Goal: Task Accomplishment & Management: Complete application form

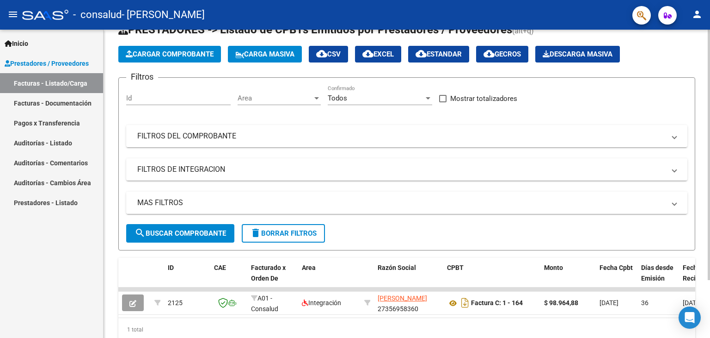
scroll to position [71, 0]
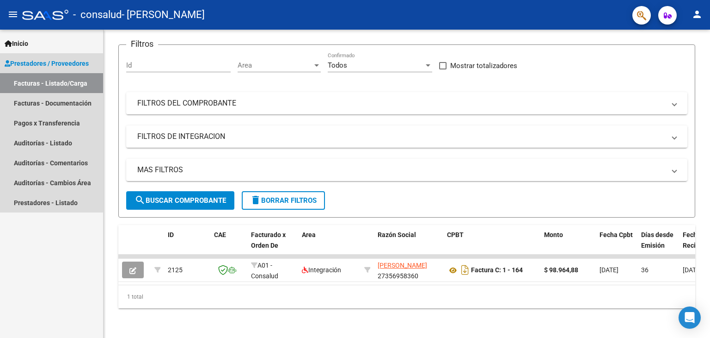
click at [29, 84] on link "Facturas - Listado/Carga" at bounding box center [51, 83] width 103 height 20
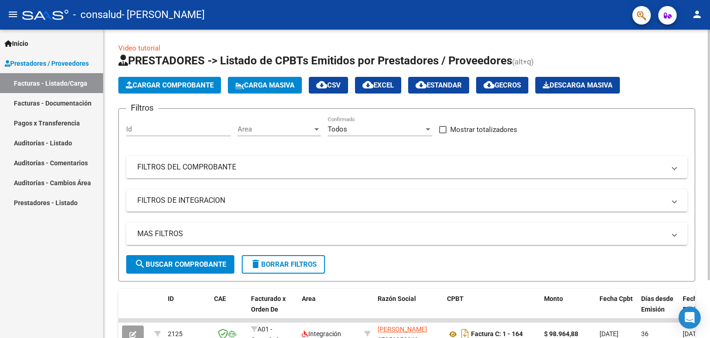
scroll to position [0, 0]
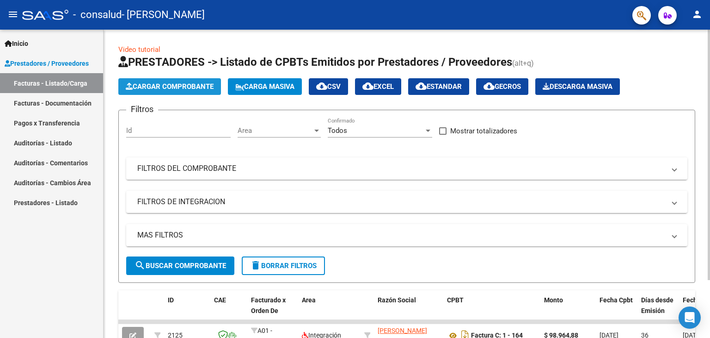
click at [164, 91] on button "Cargar Comprobante" at bounding box center [169, 86] width 103 height 17
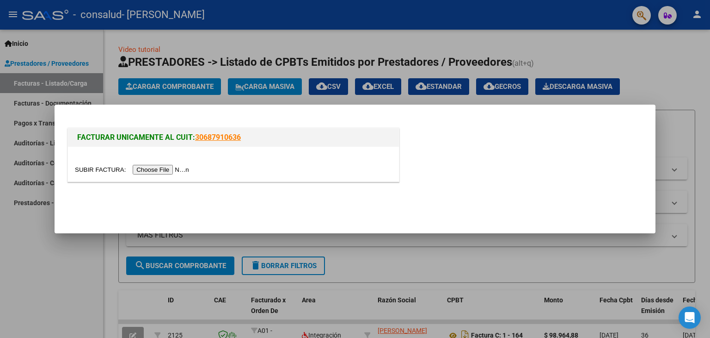
click at [169, 171] on input "file" at bounding box center [133, 170] width 117 height 10
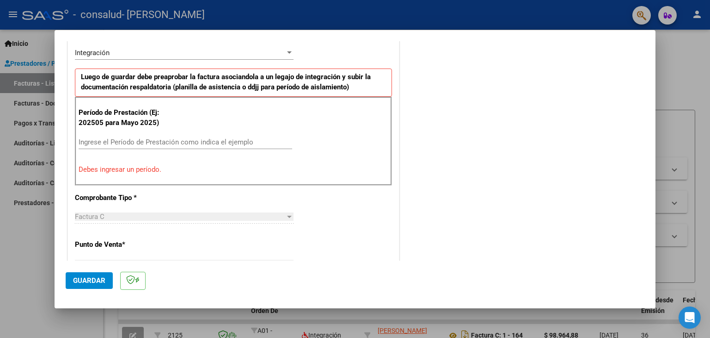
scroll to position [231, 0]
click at [142, 142] on input "Ingrese el Período de Prestación como indica el ejemplo" at bounding box center [186, 141] width 214 height 8
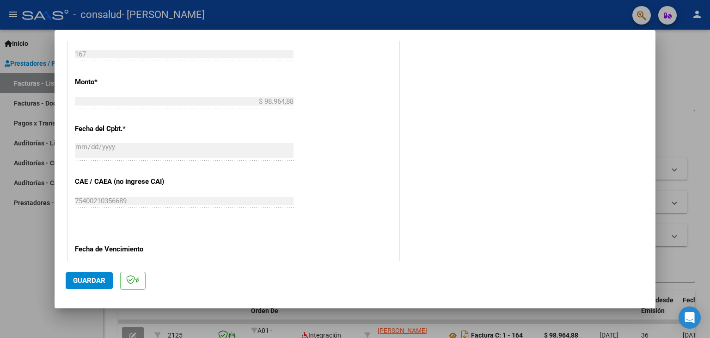
scroll to position [555, 0]
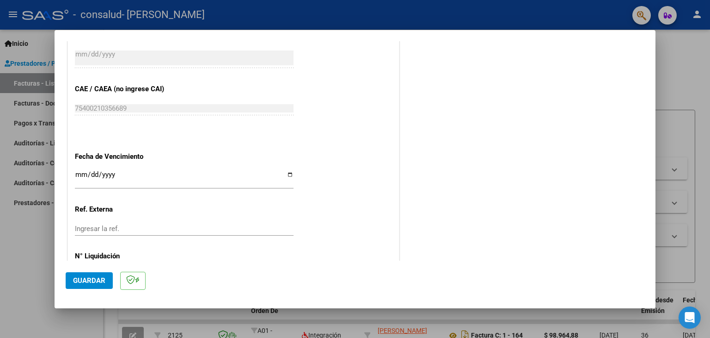
type input "202509"
click at [80, 171] on input "Ingresar la fecha" at bounding box center [184, 178] width 219 height 15
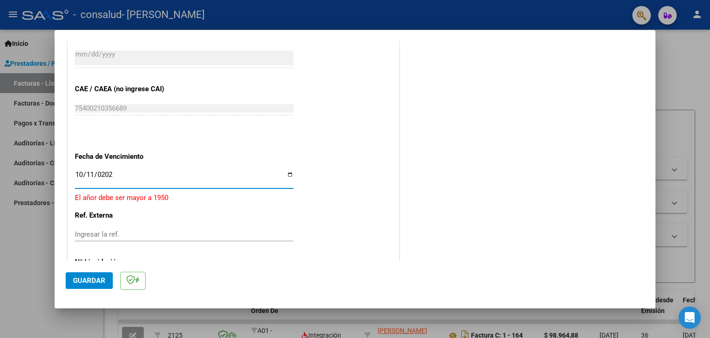
type input "[DATE]"
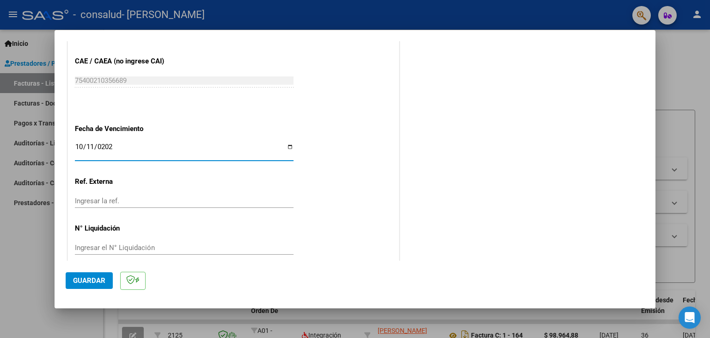
scroll to position [593, 0]
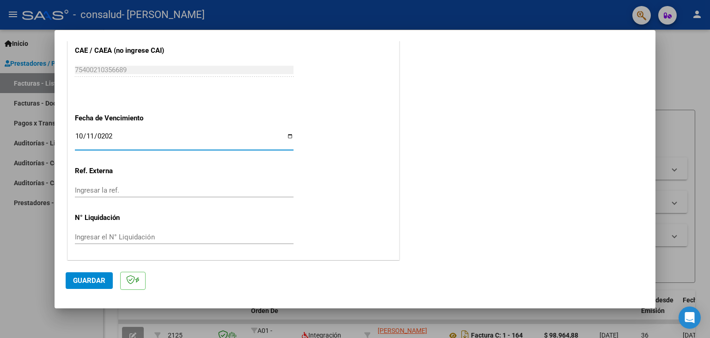
click at [156, 189] on input "Ingresar la ref." at bounding box center [184, 190] width 219 height 8
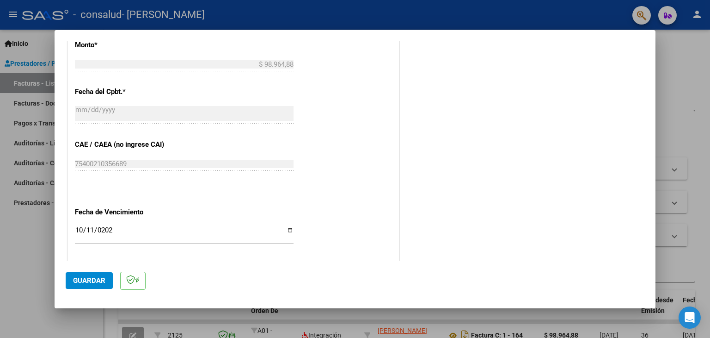
scroll to position [408, 0]
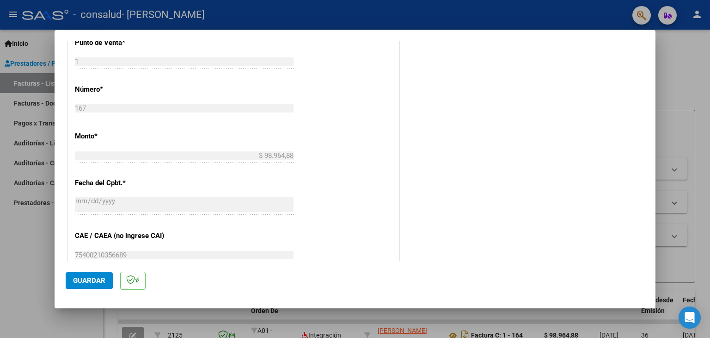
drag, startPoint x: 158, startPoint y: 236, endPoint x: 120, endPoint y: 227, distance: 39.1
click at [120, 227] on div "CUIT * 27-35695836-0 Ingresar CUIT ANALISIS PRESTADOR [PERSON_NAME] [PERSON_NAM…" at bounding box center [233, 96] width 331 height 696
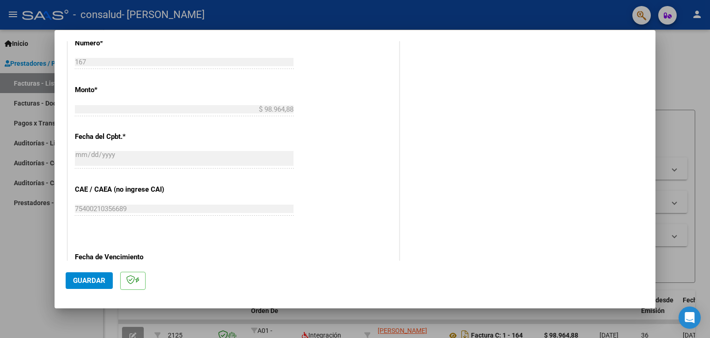
scroll to position [593, 0]
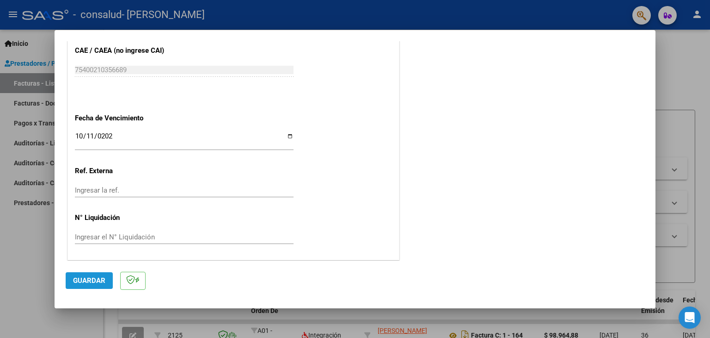
click at [87, 284] on span "Guardar" at bounding box center [89, 280] width 32 height 8
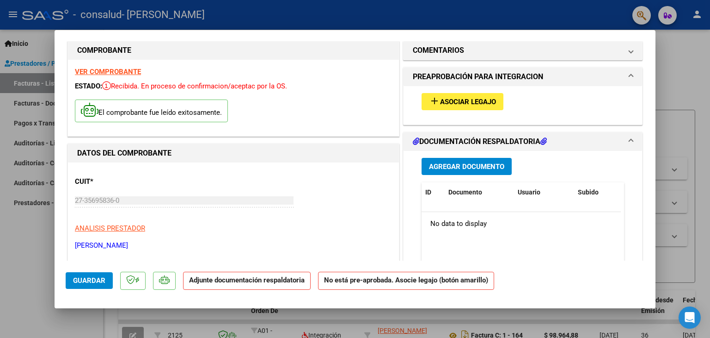
scroll to position [0, 0]
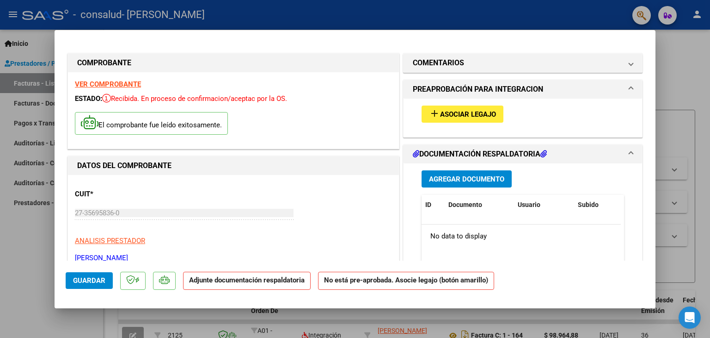
click at [457, 111] on span "Asociar Legajo" at bounding box center [468, 114] width 56 height 8
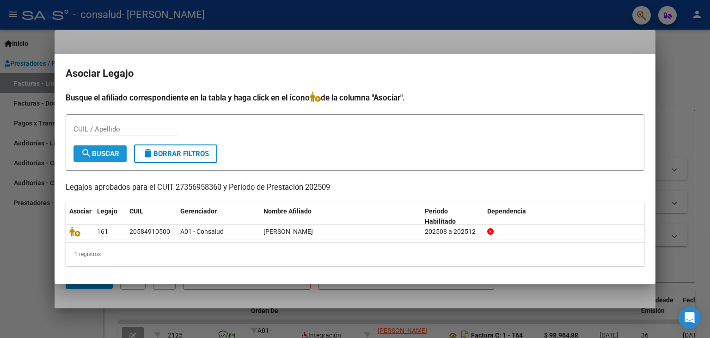
click at [107, 153] on span "search Buscar" at bounding box center [100, 153] width 38 height 8
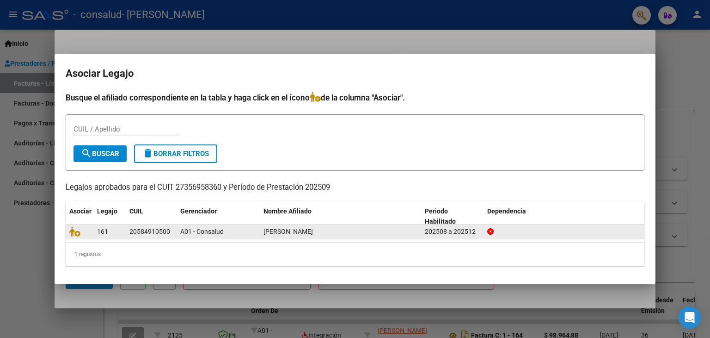
click at [250, 232] on div "A01 - Consalud" at bounding box center [218, 231] width 76 height 11
click at [72, 230] on icon at bounding box center [74, 231] width 11 height 10
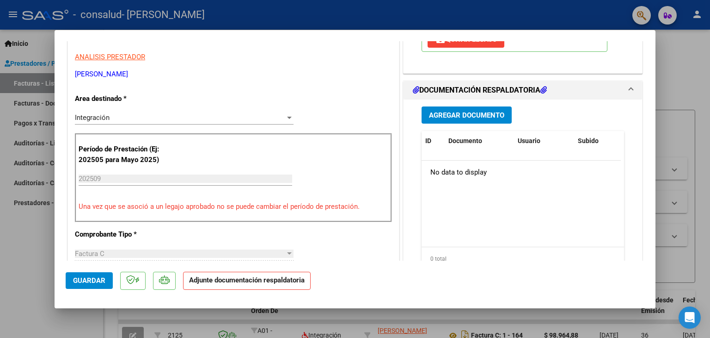
scroll to position [185, 0]
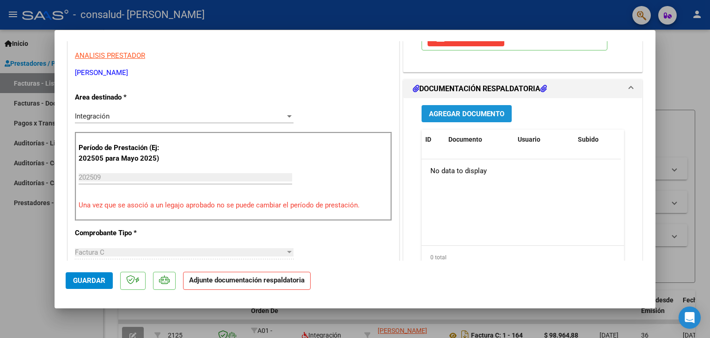
click at [473, 114] on span "Agregar Documento" at bounding box center [466, 114] width 75 height 8
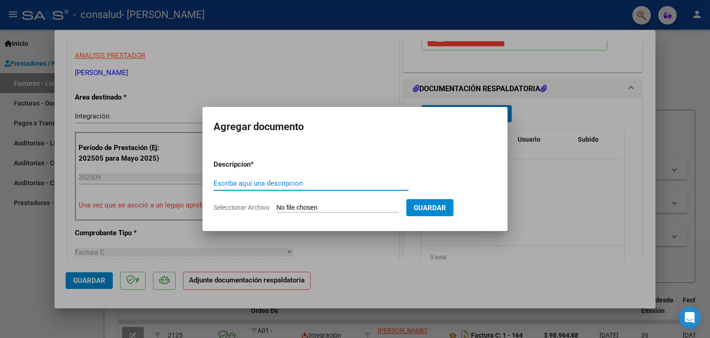
click at [291, 206] on input "Seleccionar Archivo" at bounding box center [338, 207] width 123 height 9
type input "C:\fakepath\planilla de asistencia SEPTIEMBRE- [PERSON_NAME].pdf"
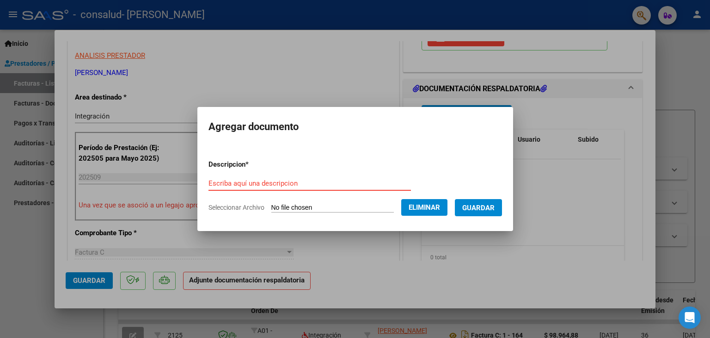
click at [289, 182] on input "Escriba aquí una descripcion" at bounding box center [310, 183] width 203 height 8
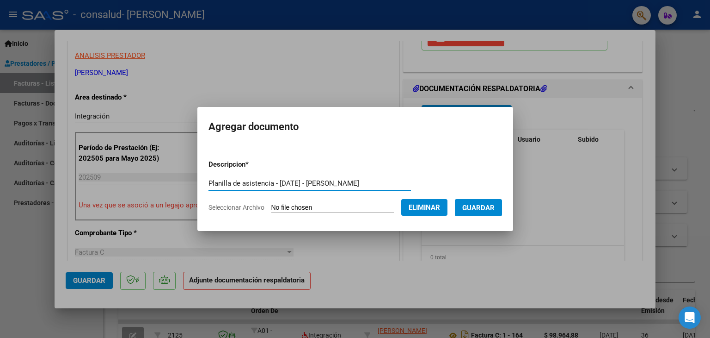
type input "Planilla de asistencia - [DATE] - [PERSON_NAME]"
click at [495, 205] on span "Guardar" at bounding box center [478, 207] width 32 height 8
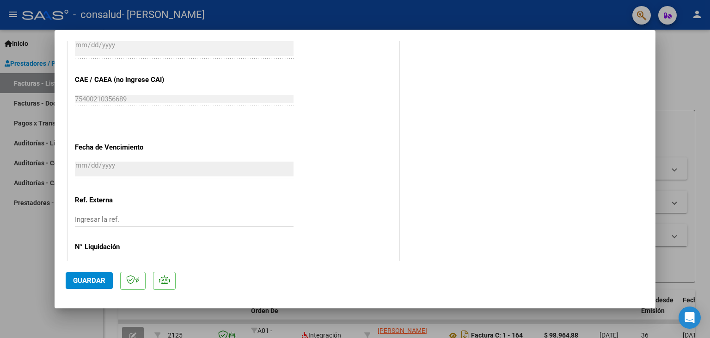
scroll to position [607, 0]
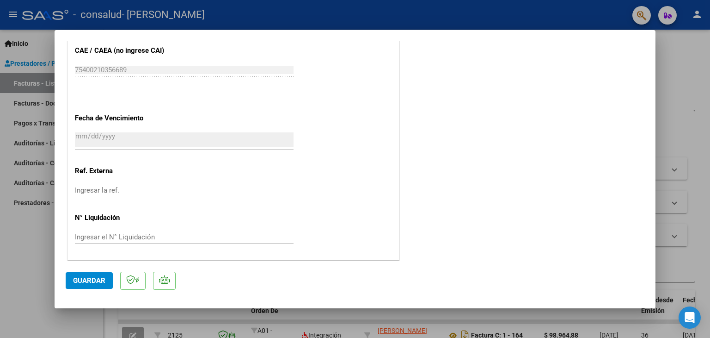
click at [90, 283] on span "Guardar" at bounding box center [89, 280] width 32 height 8
click at [108, 283] on button "Guardar" at bounding box center [89, 280] width 47 height 17
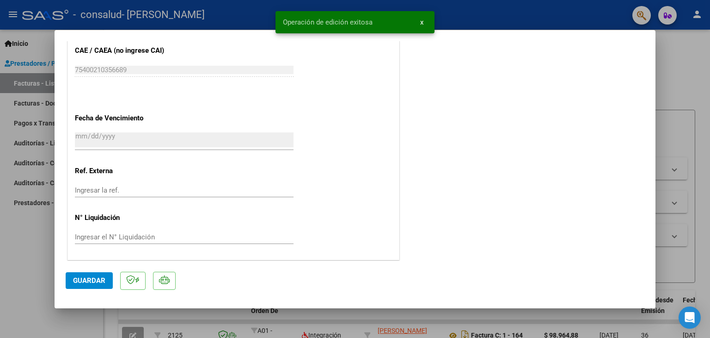
click at [690, 197] on div at bounding box center [355, 169] width 710 height 338
type input "$ 0,00"
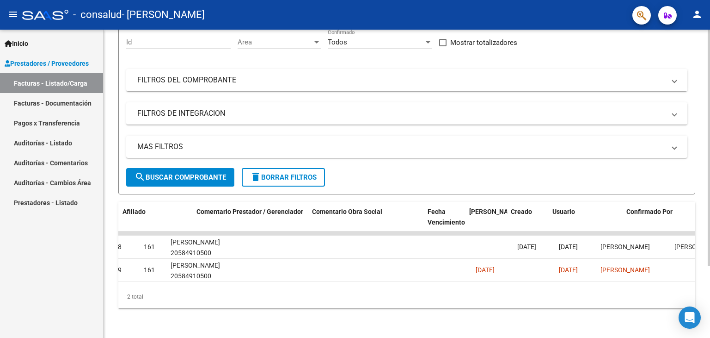
scroll to position [0, 1373]
